Goal: Find specific page/section: Find specific page/section

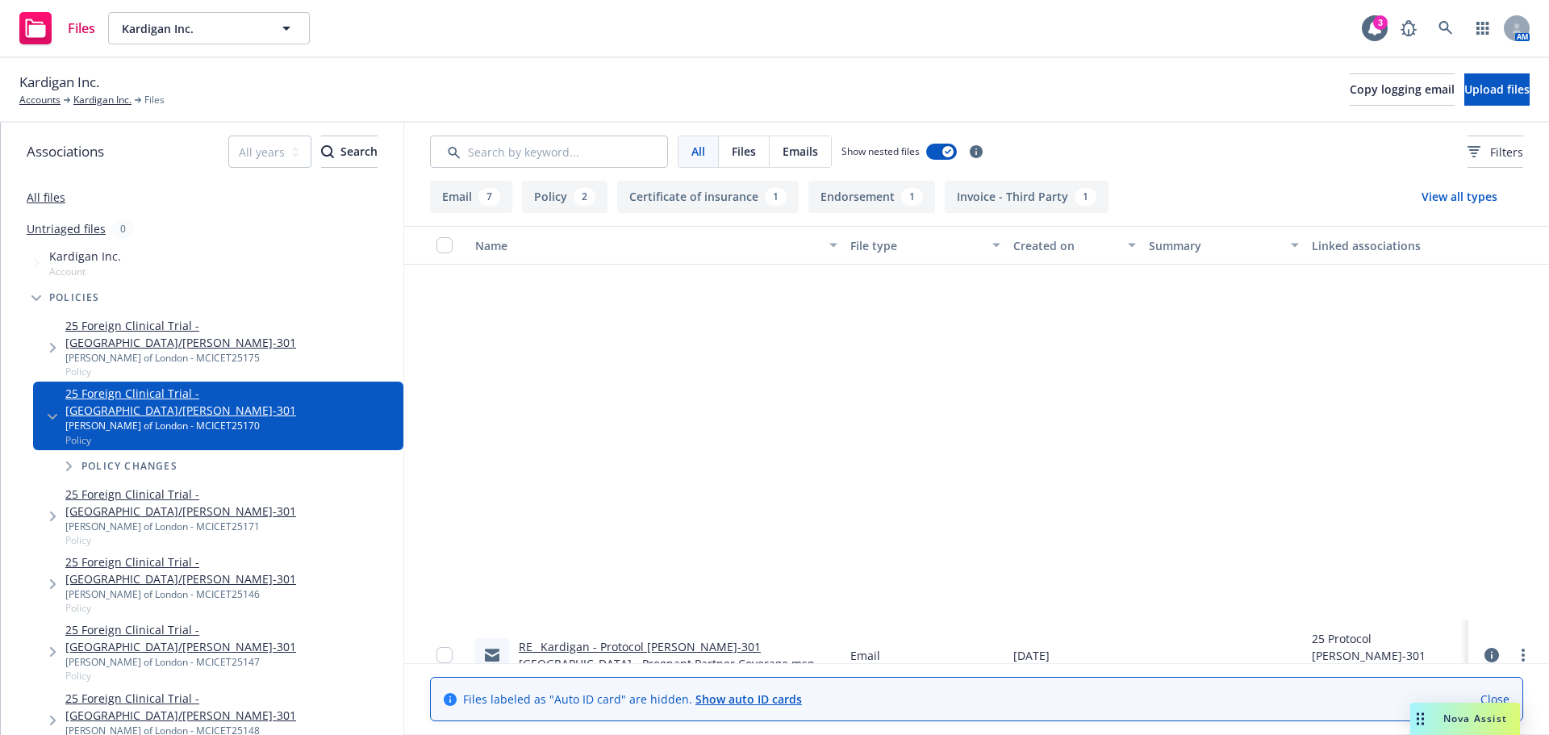
scroll to position [459, 0]
